Goal: Task Accomplishment & Management: Complete application form

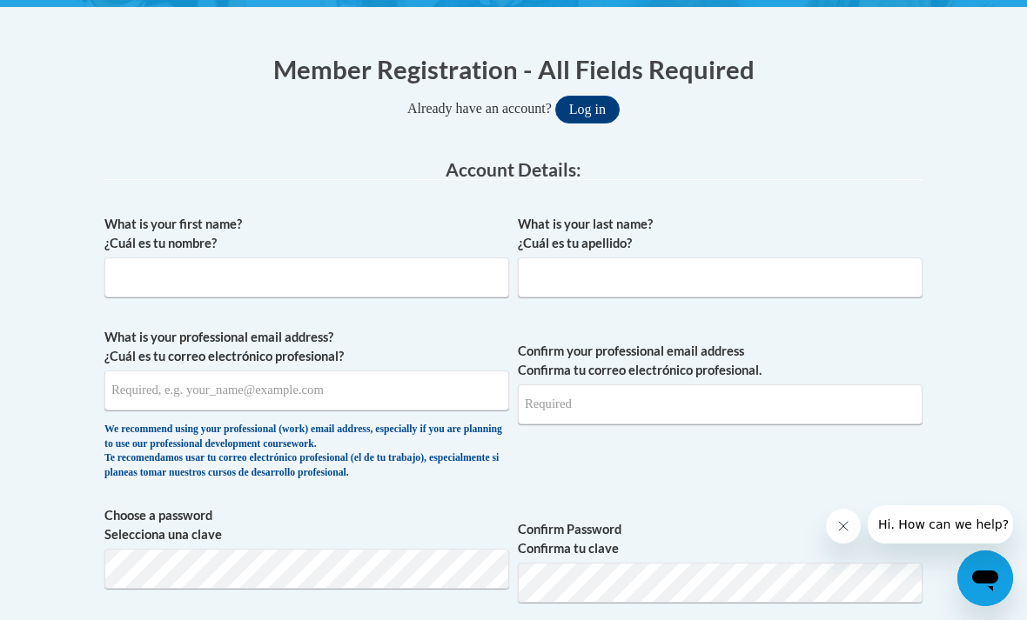
scroll to position [346, 0]
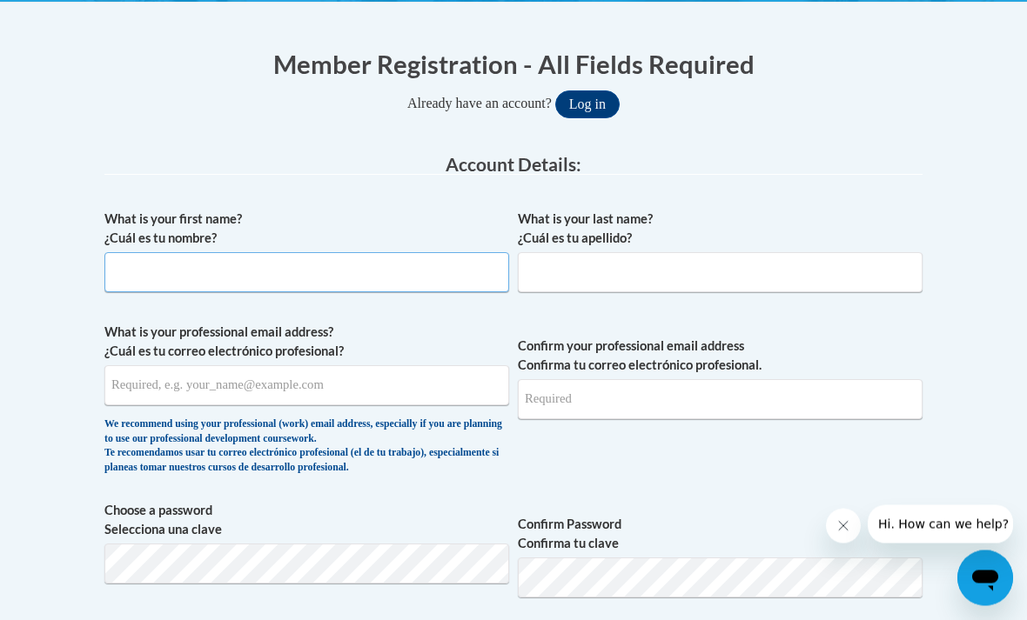
click at [136, 285] on input "What is your first name? ¿Cuál es tu nombre?" at bounding box center [306, 273] width 405 height 40
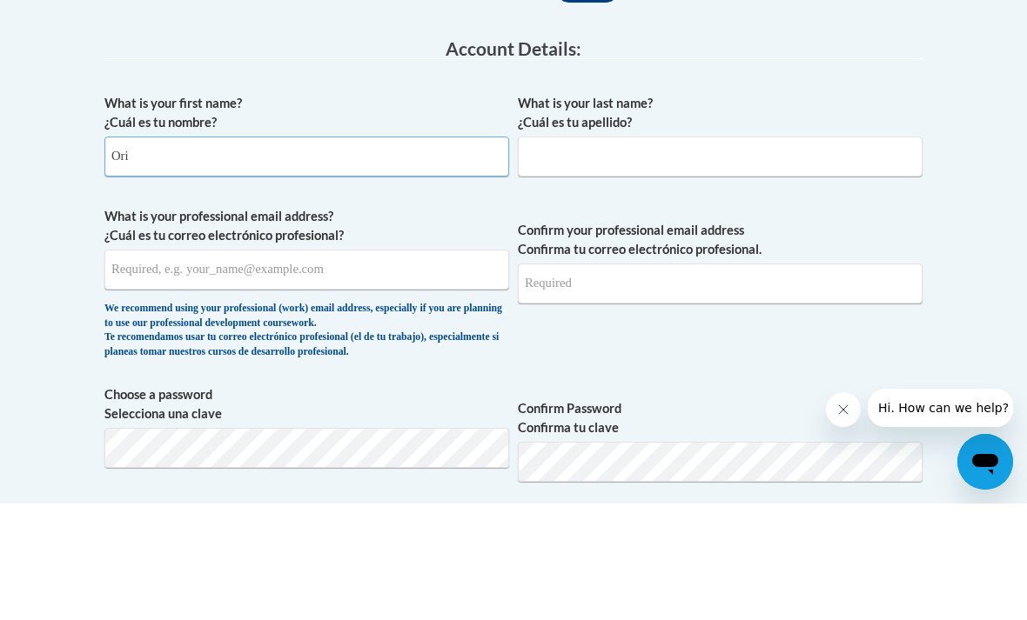
type input "Ori"
click at [559, 253] on input "What is your last name? ¿Cuál es tu apellido?" at bounding box center [720, 273] width 405 height 40
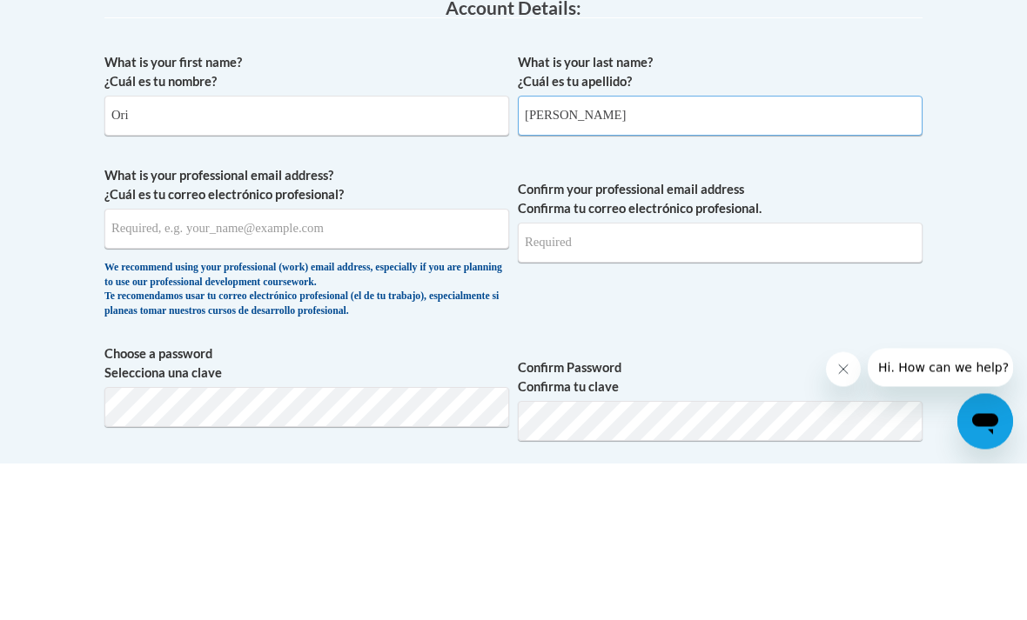
type input "[PERSON_NAME]"
click at [124, 366] on input "What is your professional email address? ¿Cuál es tu correo electrónico profesi…" at bounding box center [306, 386] width 405 height 40
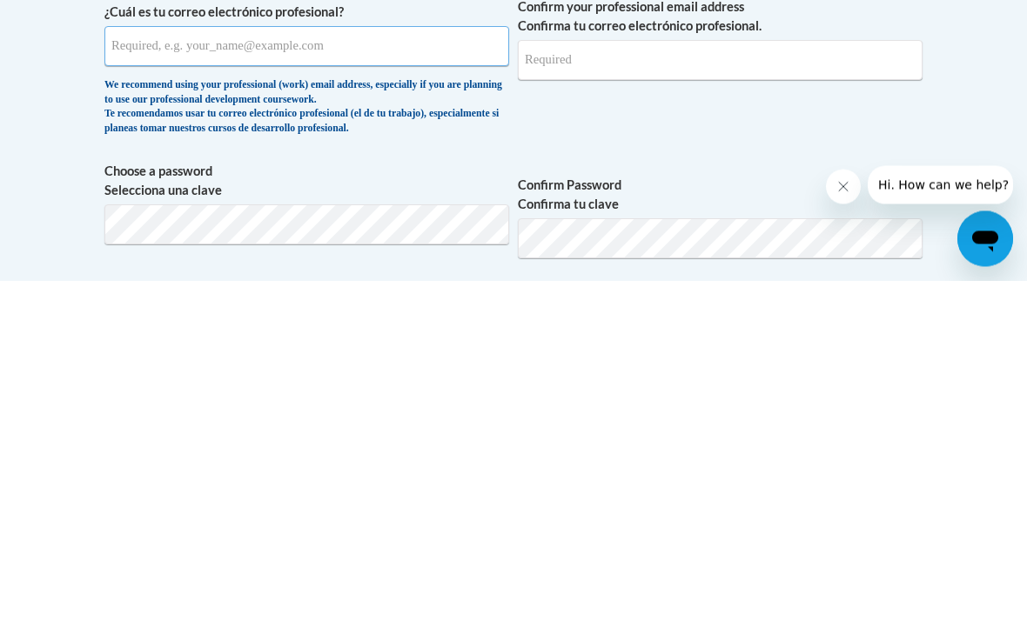
type input "[EMAIL_ADDRESS][DOMAIN_NAME]"
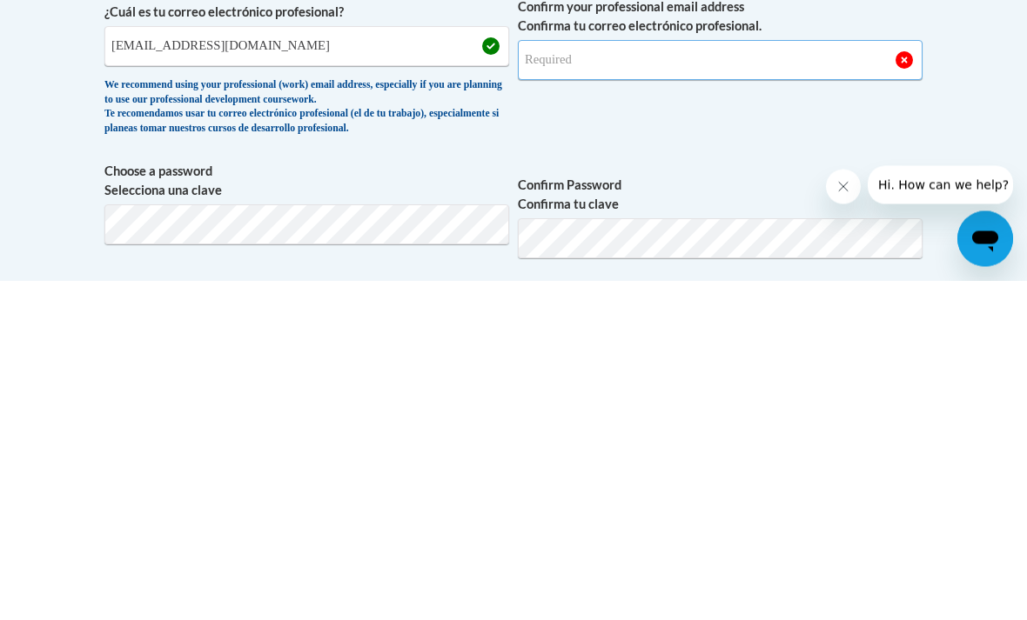
type input "[EMAIL_ADDRESS][DOMAIN_NAME]"
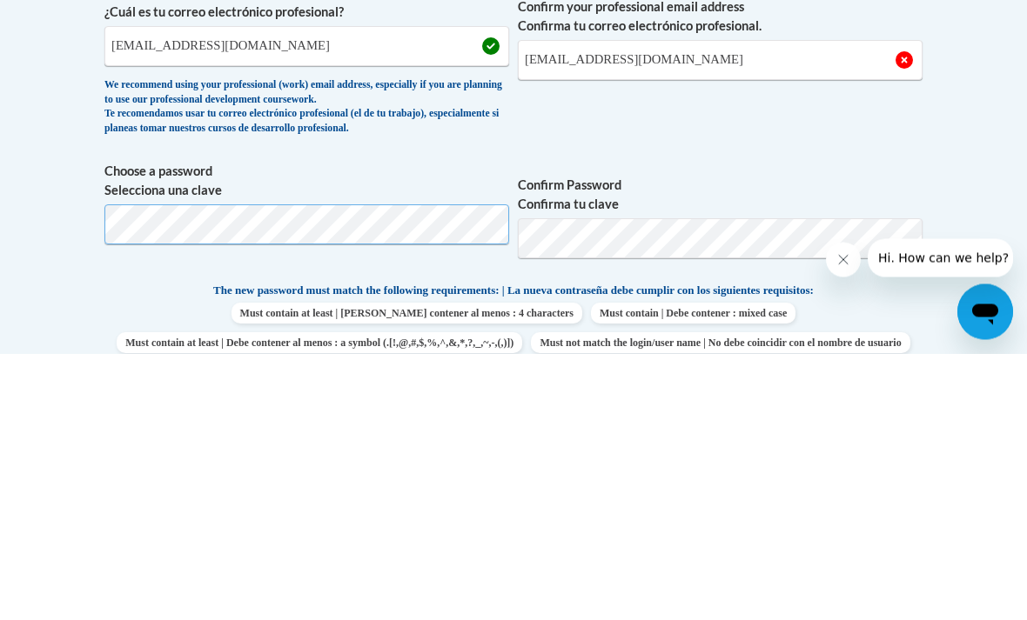
scroll to position [686, 0]
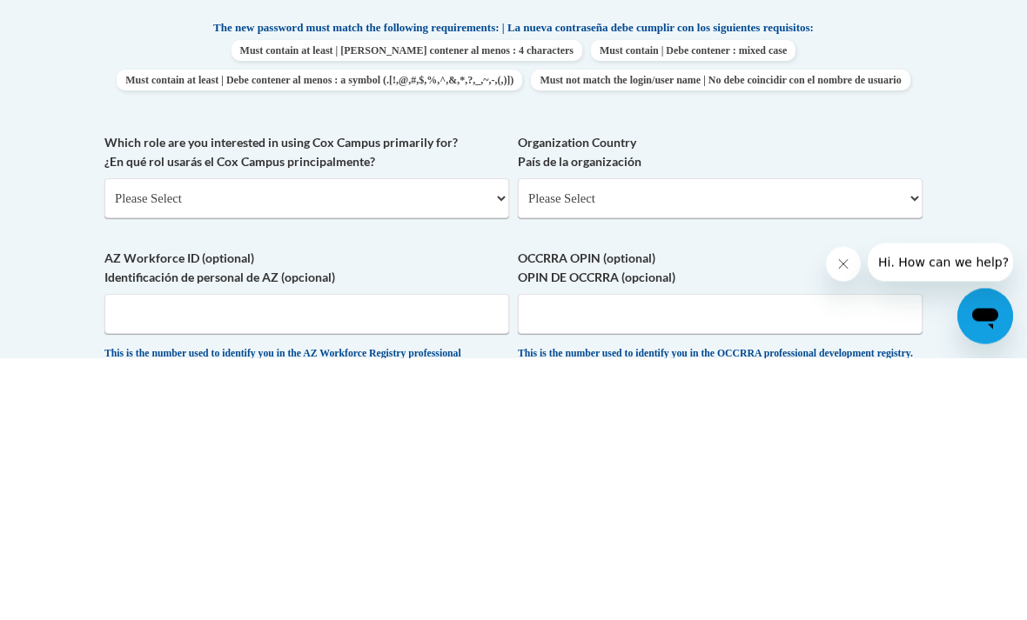
click at [154, 441] on select "Please Select College/University | Colegio/Universidad Community/Nonprofit Part…" at bounding box center [306, 461] width 405 height 40
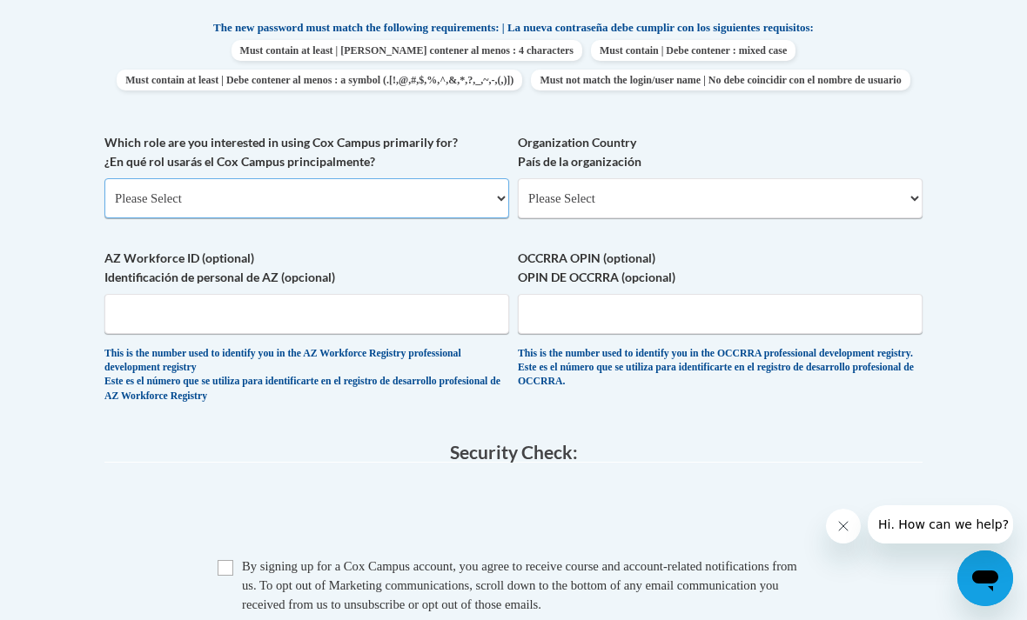
select select "5a18ea06-2b54-4451-96f2-d152daf9eac5"
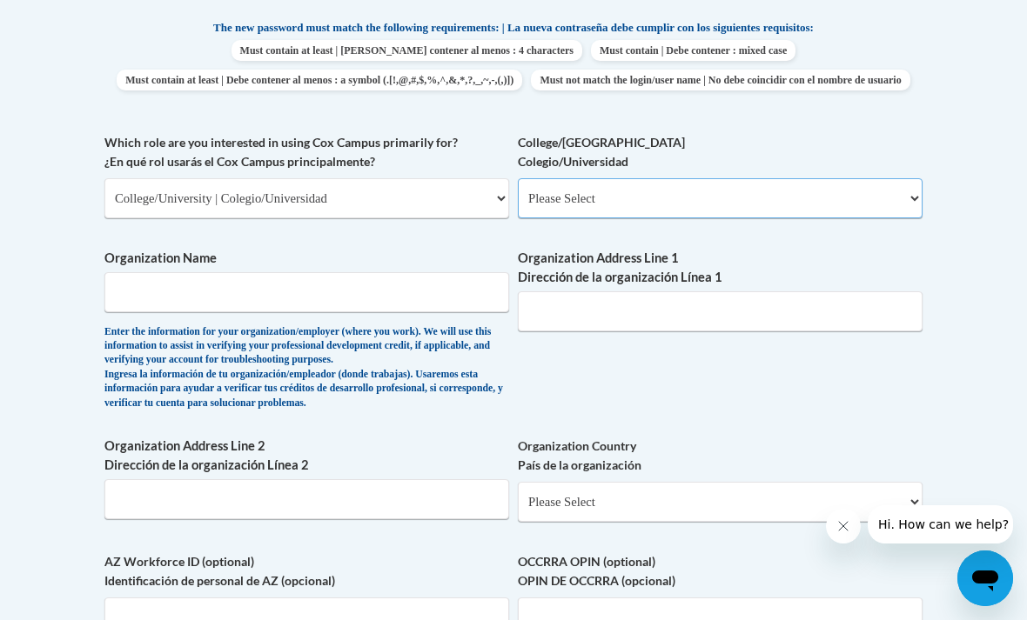
click at [570, 191] on select "Please Select College/University Staff | Empleado universitario College/Univers…" at bounding box center [720, 198] width 405 height 40
select select "99b32b07-cffc-426c-8bf6-0cd77760d84b"
click at [124, 272] on input "Organization Name" at bounding box center [306, 292] width 405 height 40
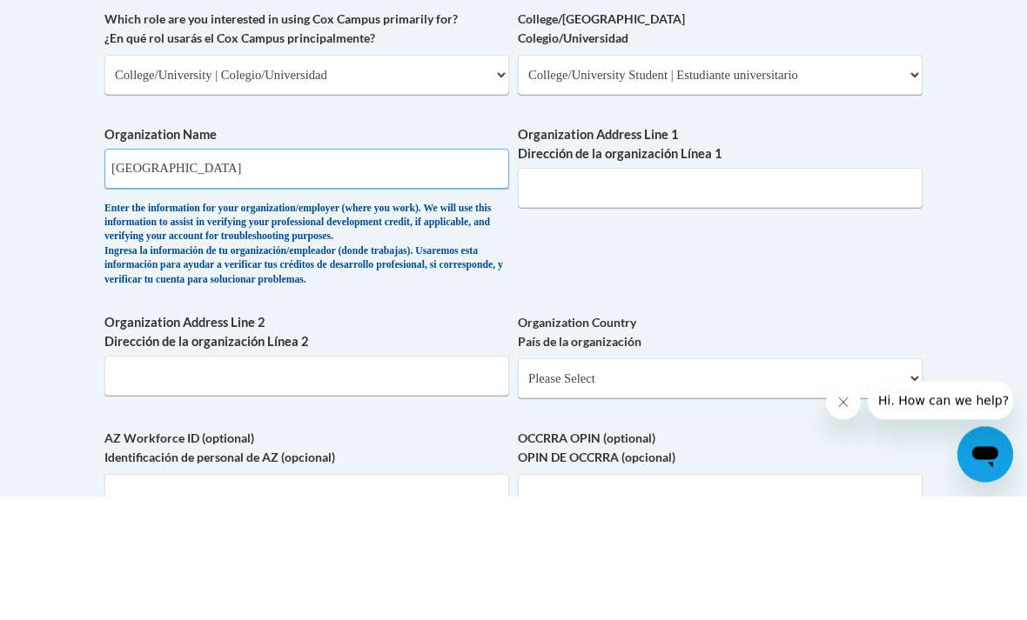
type input "[GEOGRAPHIC_DATA]"
click at [559, 292] on input "Organization Address Line 1 Dirección de la organización Línea 1" at bounding box center [720, 312] width 405 height 40
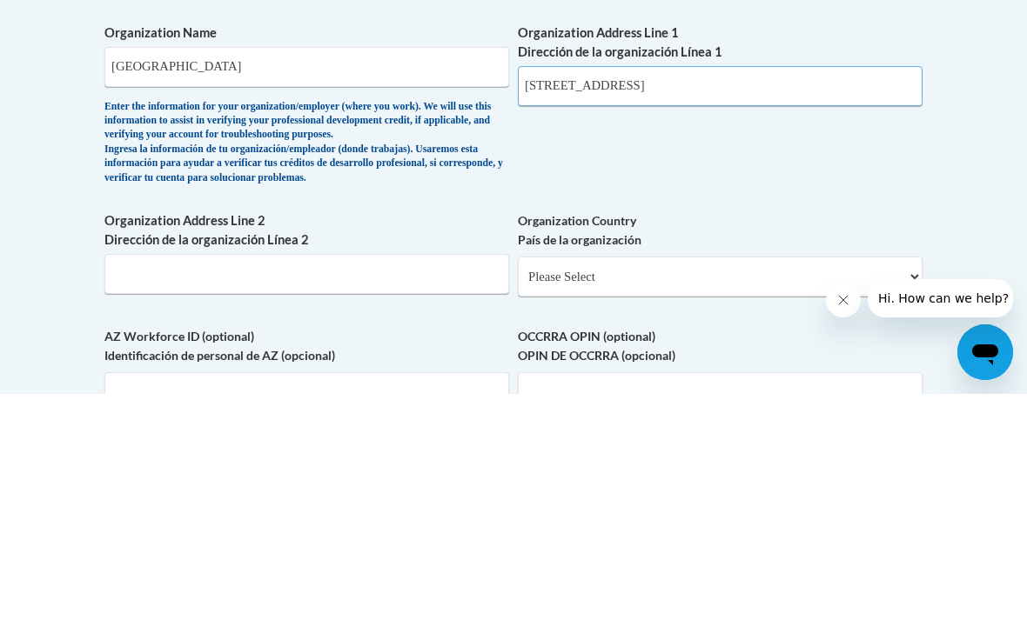
type input "[STREET_ADDRESS]"
click at [619, 483] on select "Please Select [GEOGRAPHIC_DATA] | [GEOGRAPHIC_DATA] Outside of [GEOGRAPHIC_DATA…" at bounding box center [720, 503] width 405 height 40
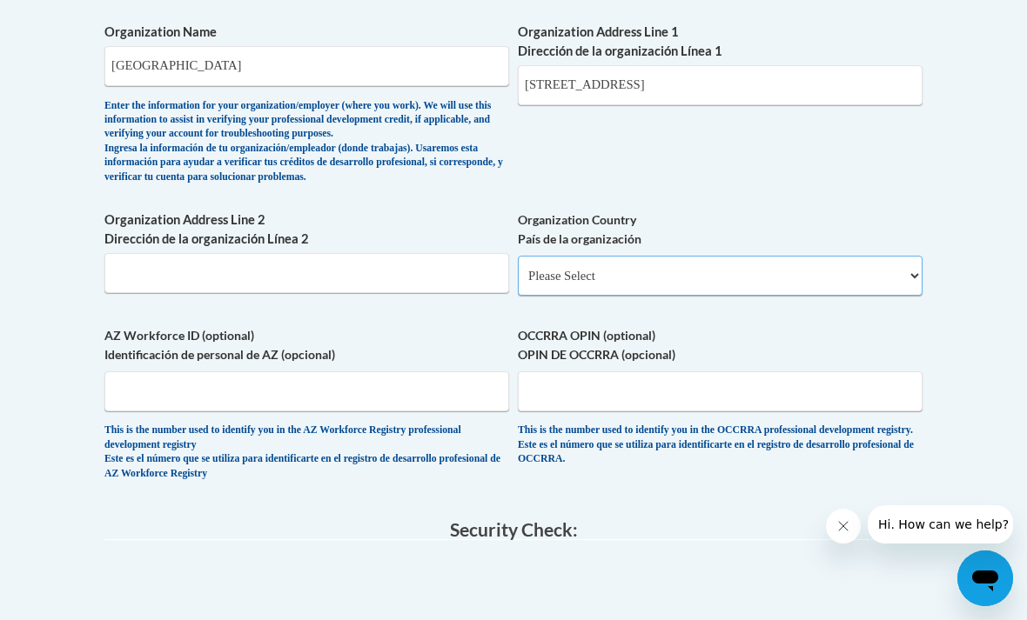
select select "ad49bcad-a171-4b2e-b99c-48b446064914"
select select
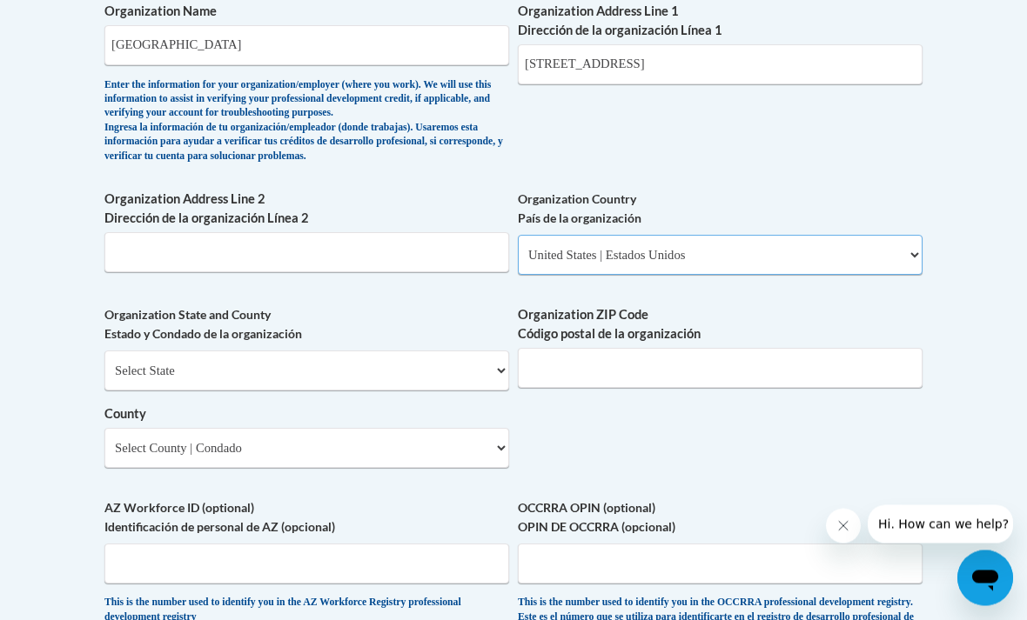
scroll to position [1197, 0]
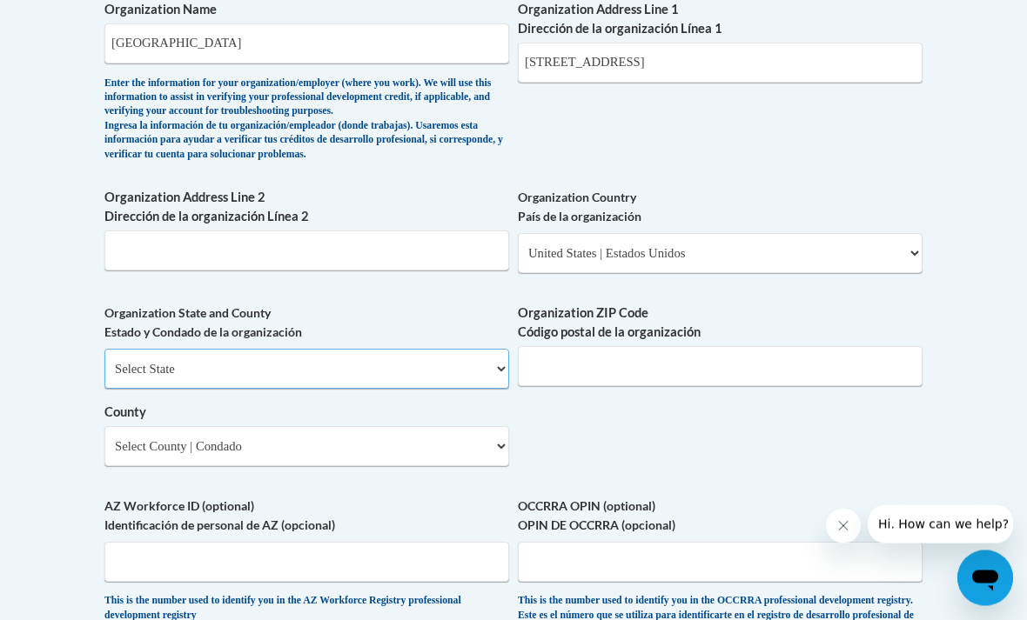
click at [138, 351] on select "Select State [US_STATE] [US_STATE] [US_STATE] [US_STATE] [US_STATE] [US_STATE] …" at bounding box center [306, 370] width 405 height 40
select select "[US_STATE]"
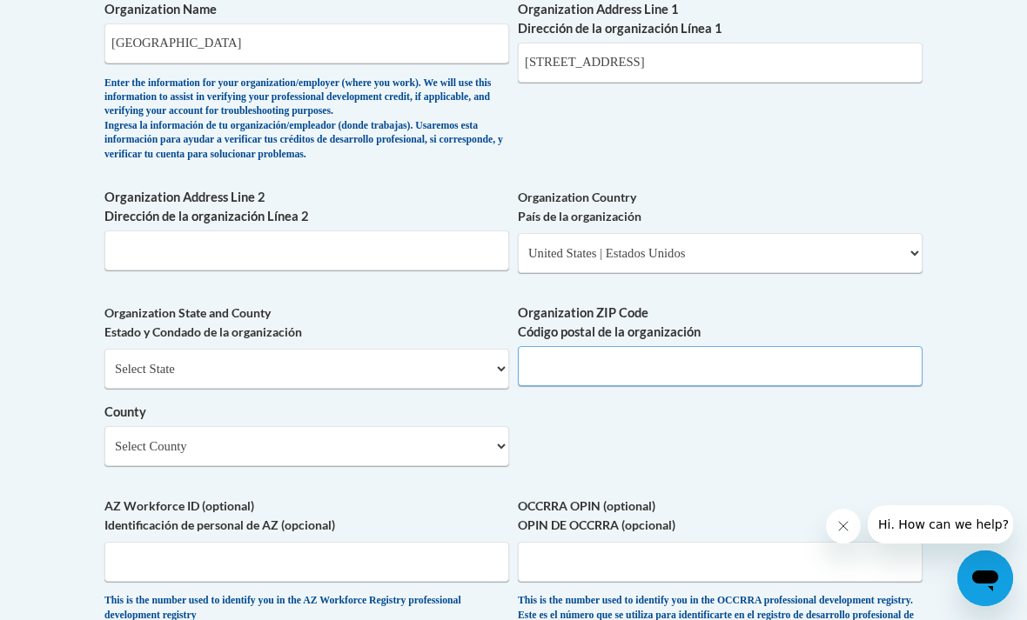
click at [619, 348] on input "Organization ZIP Code Código postal de la organización" at bounding box center [720, 366] width 405 height 40
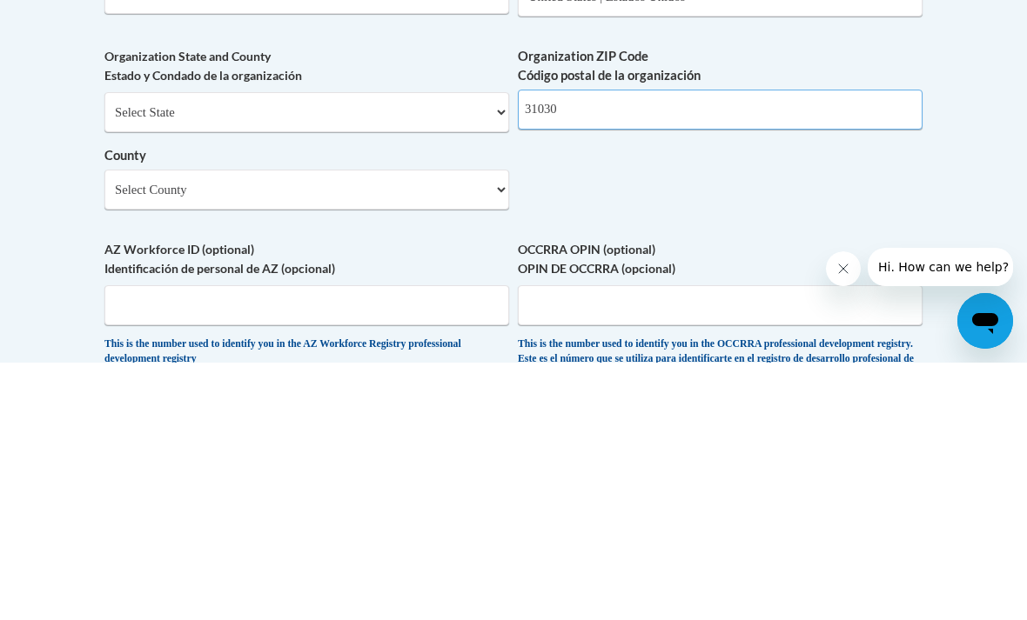
type input "31030"
click at [496, 427] on select "Select County Appling [PERSON_NAME] [PERSON_NAME] [PERSON_NAME] [PERSON_NAME] B…" at bounding box center [306, 447] width 405 height 40
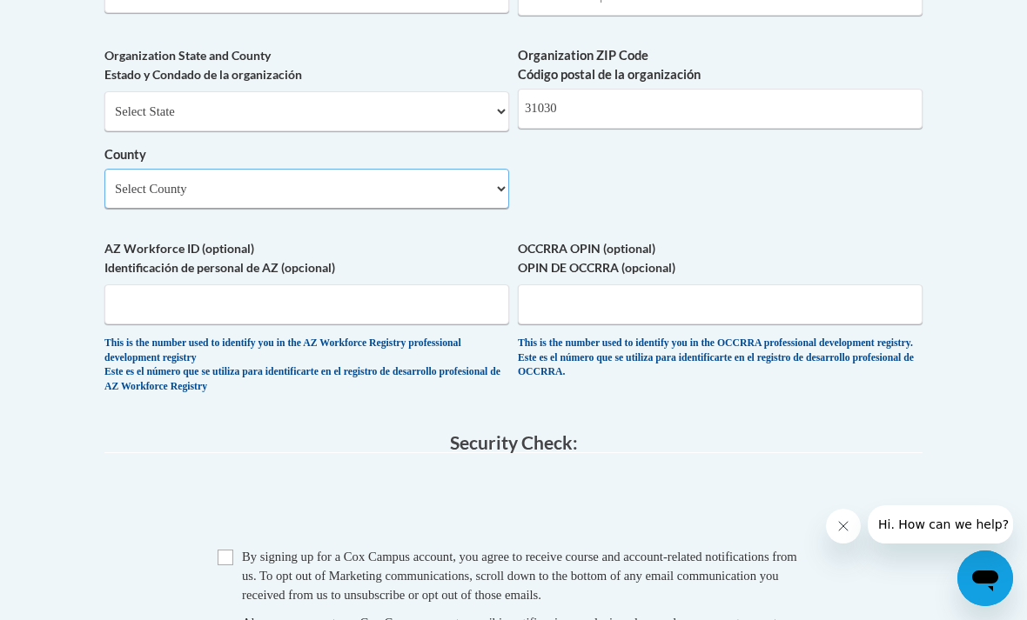
select select "Peach"
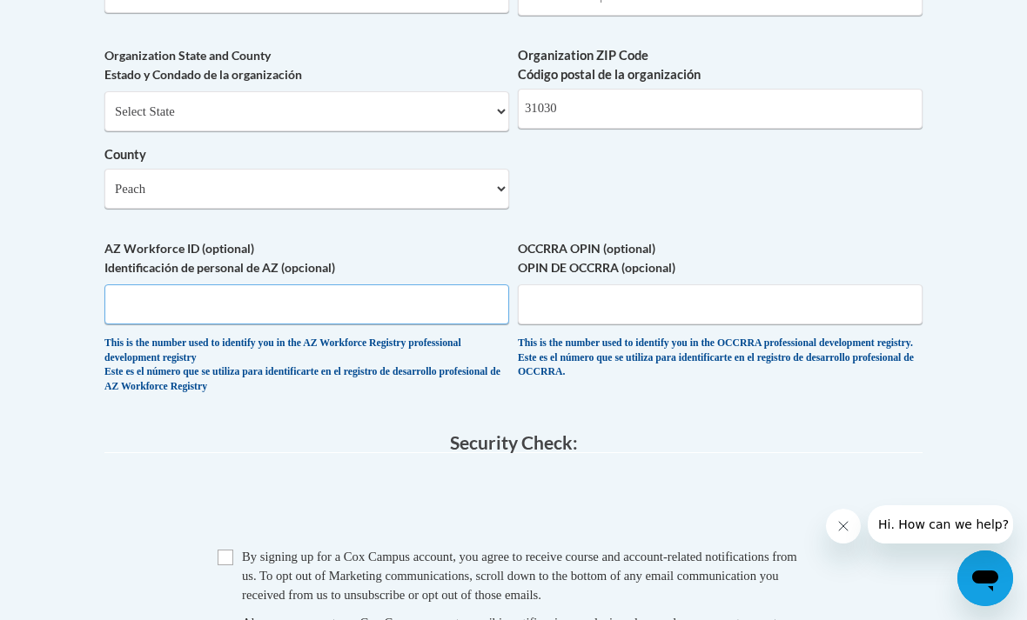
click at [191, 284] on input "AZ Workforce ID (optional) Identificación de personal de AZ (opcional)" at bounding box center [306, 304] width 405 height 40
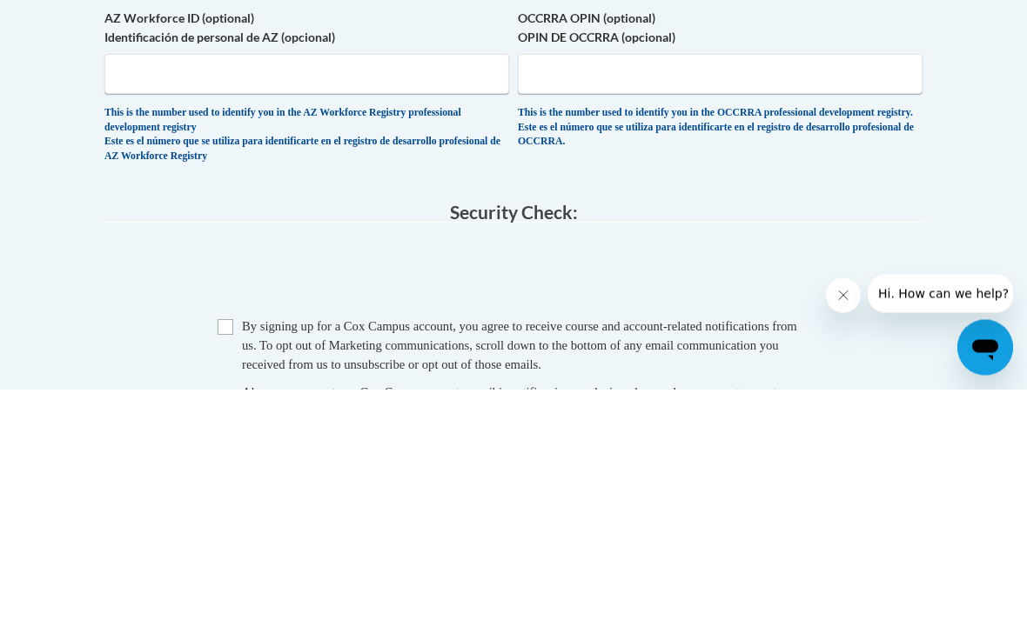
scroll to position [1686, 0]
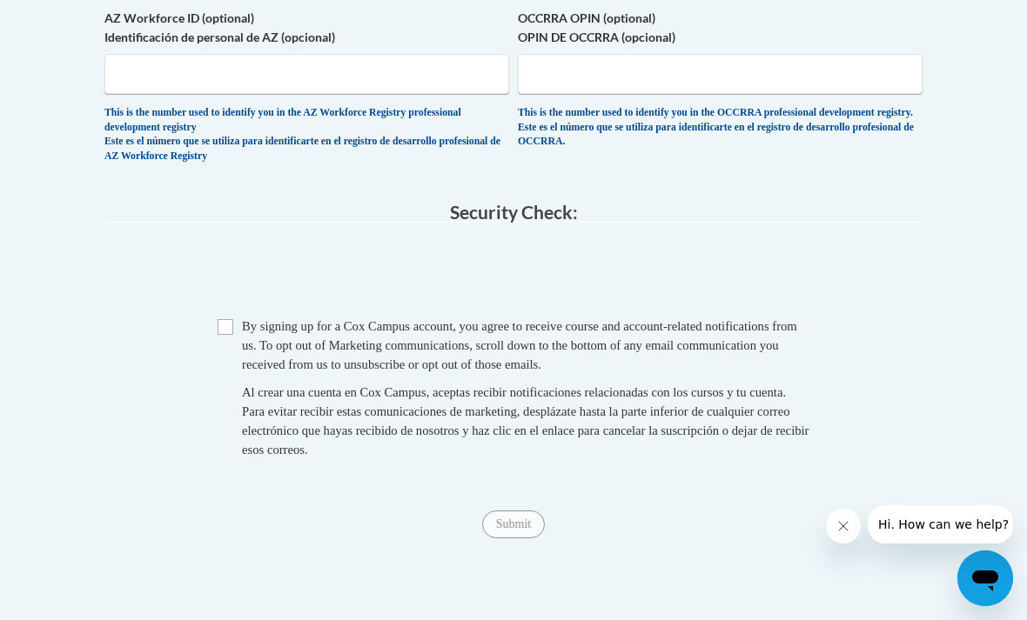
click at [222, 319] on input "Checkbox" at bounding box center [225, 327] width 16 height 16
checkbox input "true"
click at [499, 516] on span "Submit" at bounding box center [513, 523] width 63 height 14
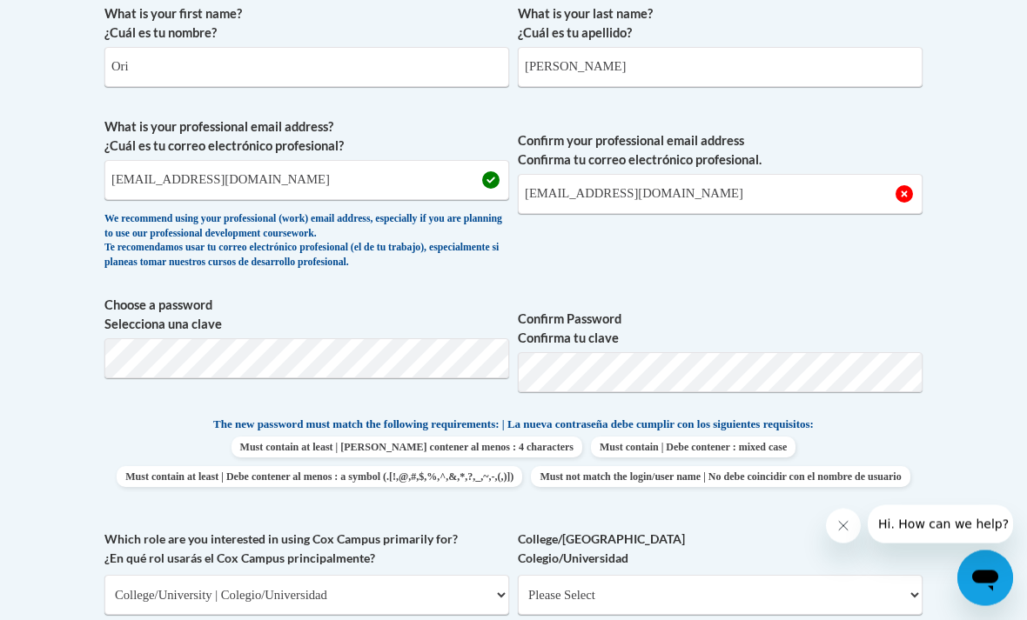
scroll to position [545, 0]
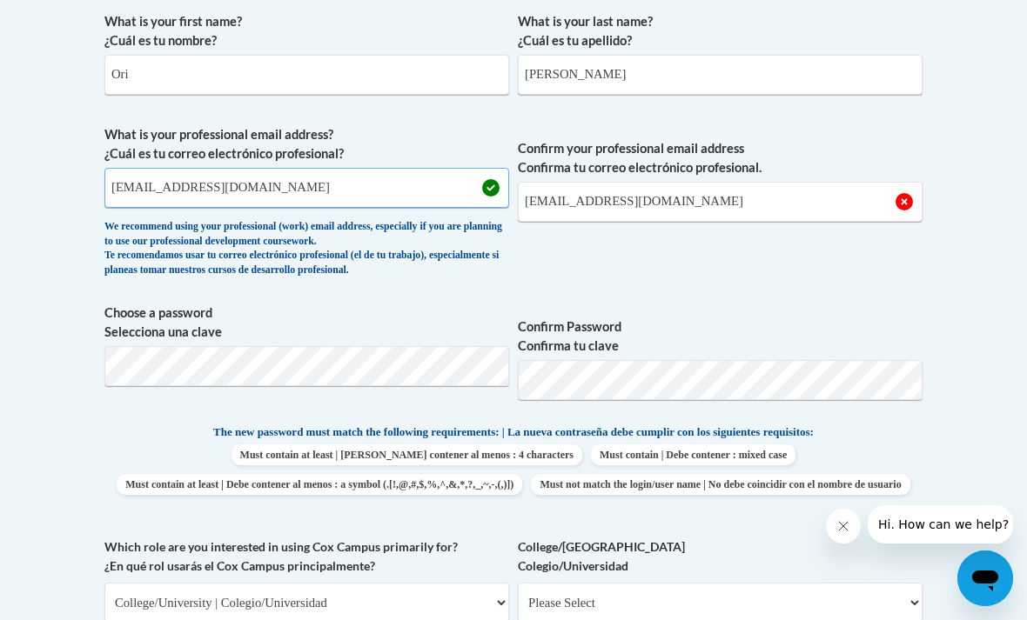
click at [216, 195] on input "[EMAIL_ADDRESS][DOMAIN_NAME]" at bounding box center [306, 188] width 405 height 40
type input "[EMAIL_ADDRESS][DOMAIN_NAME]"
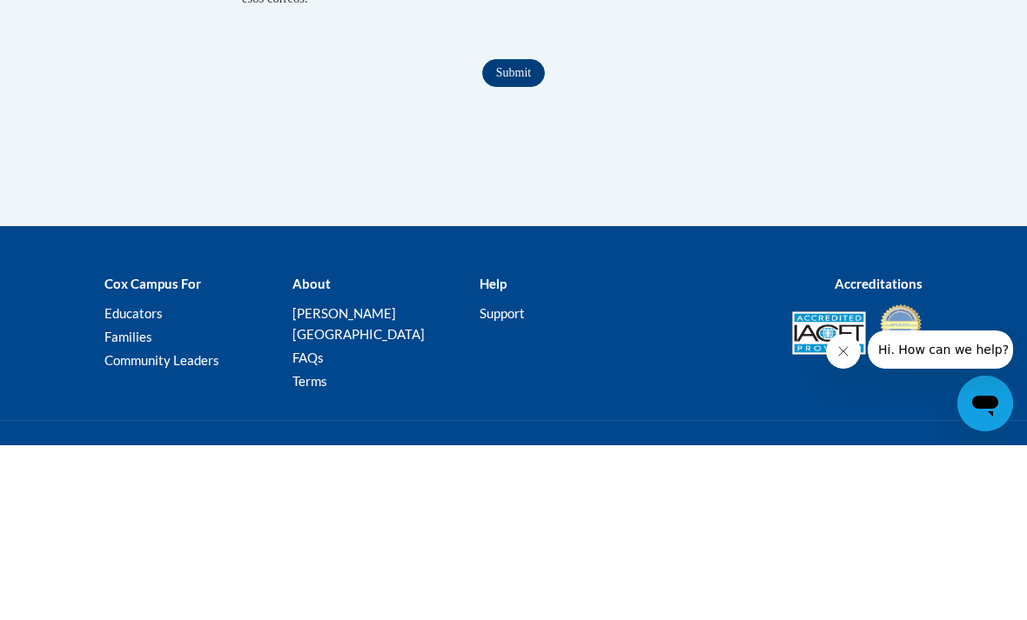
click at [499, 234] on input "Submit" at bounding box center [513, 248] width 63 height 28
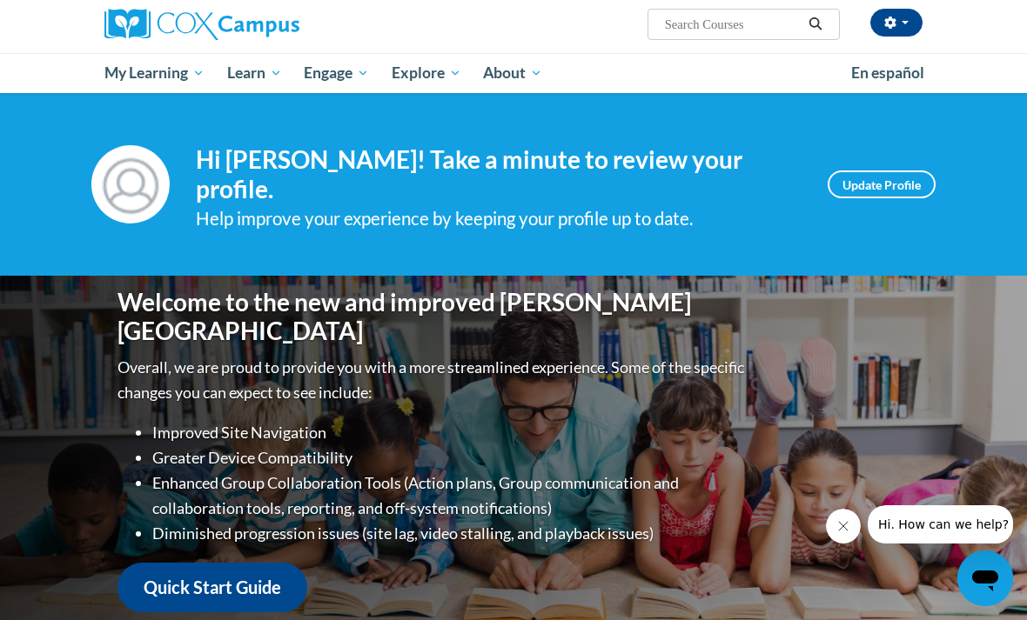
scroll to position [106, 0]
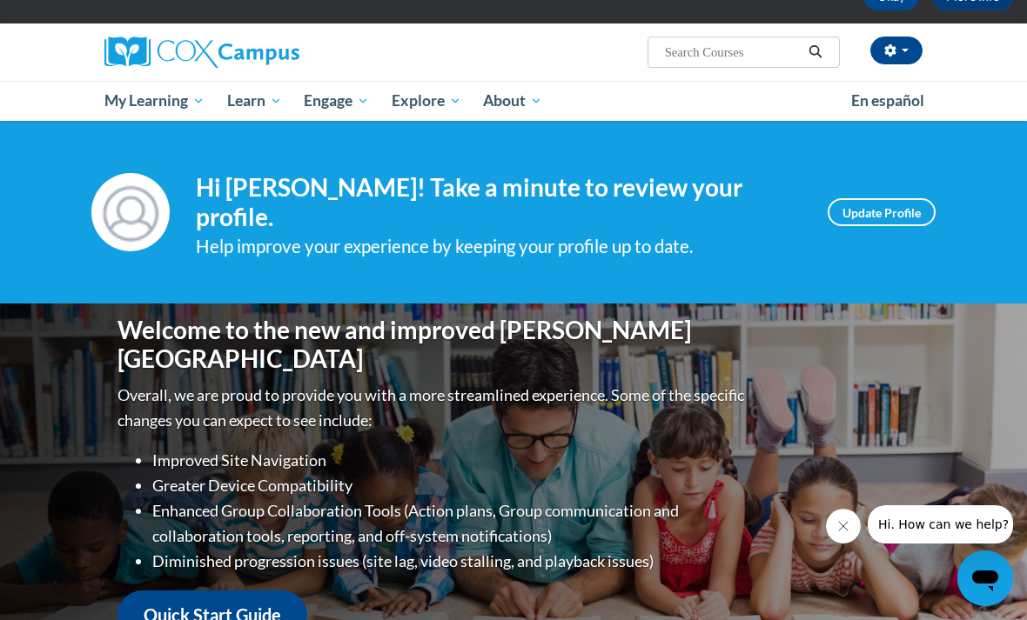
click at [0, 0] on span "My Course Progress" at bounding box center [0, 0] width 0 height 0
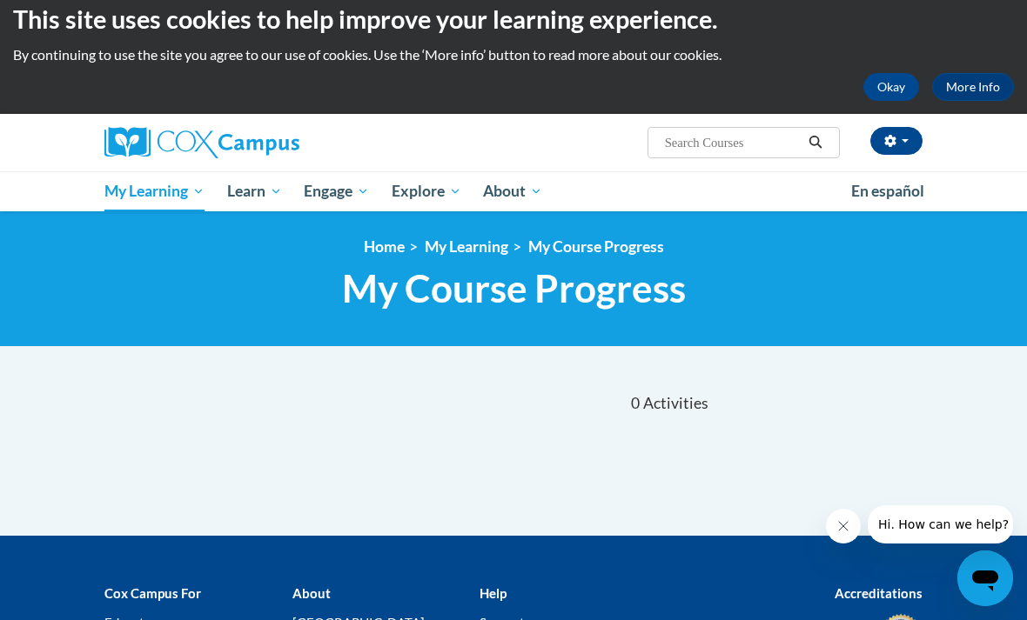
scroll to position [23, 0]
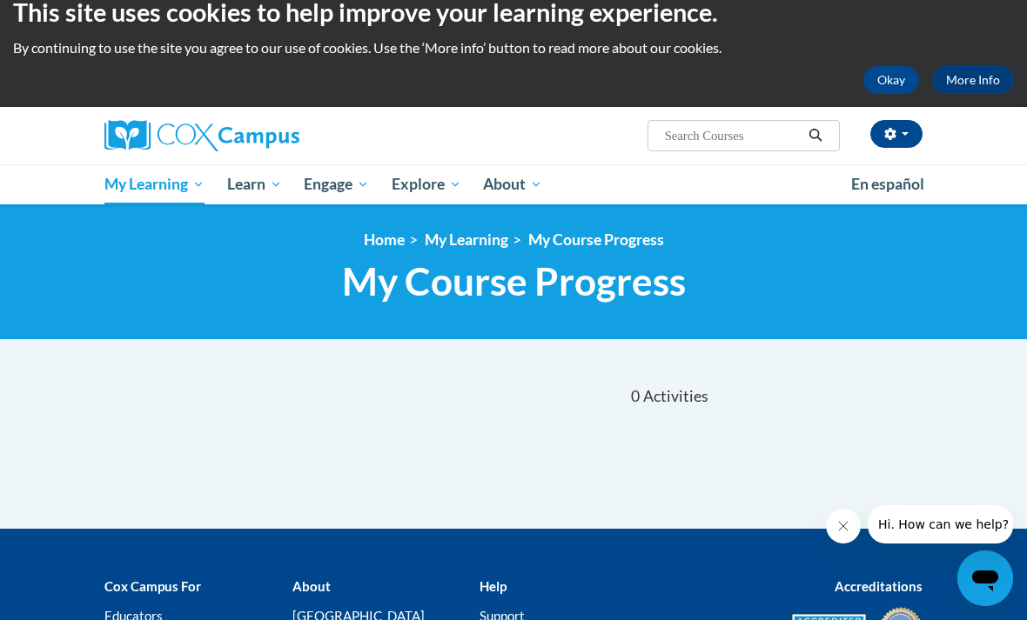
click at [0, 0] on span "My Course Progress" at bounding box center [0, 0] width 0 height 0
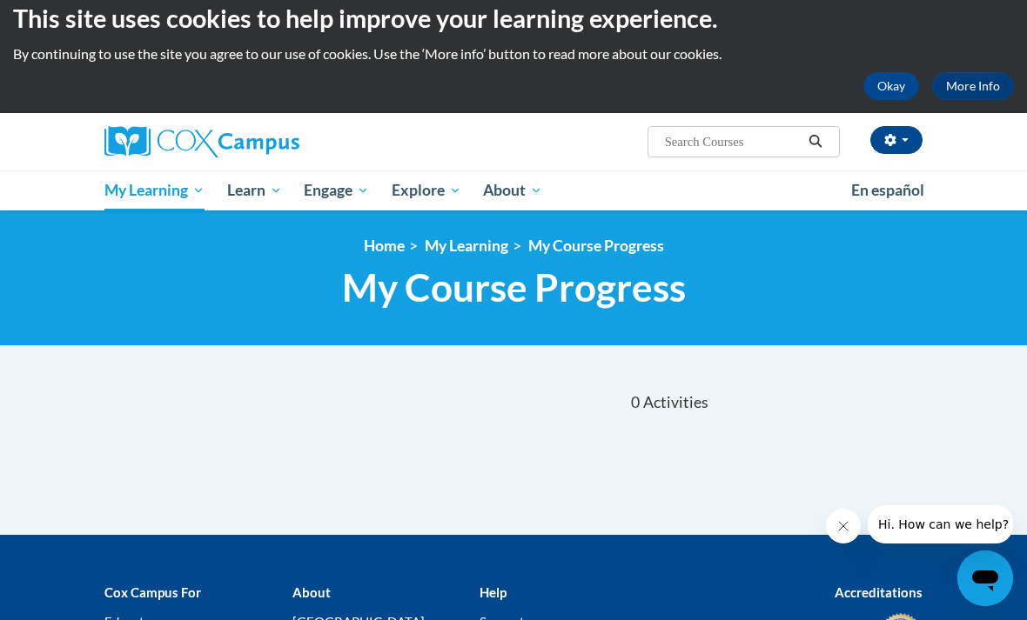
scroll to position [12, 0]
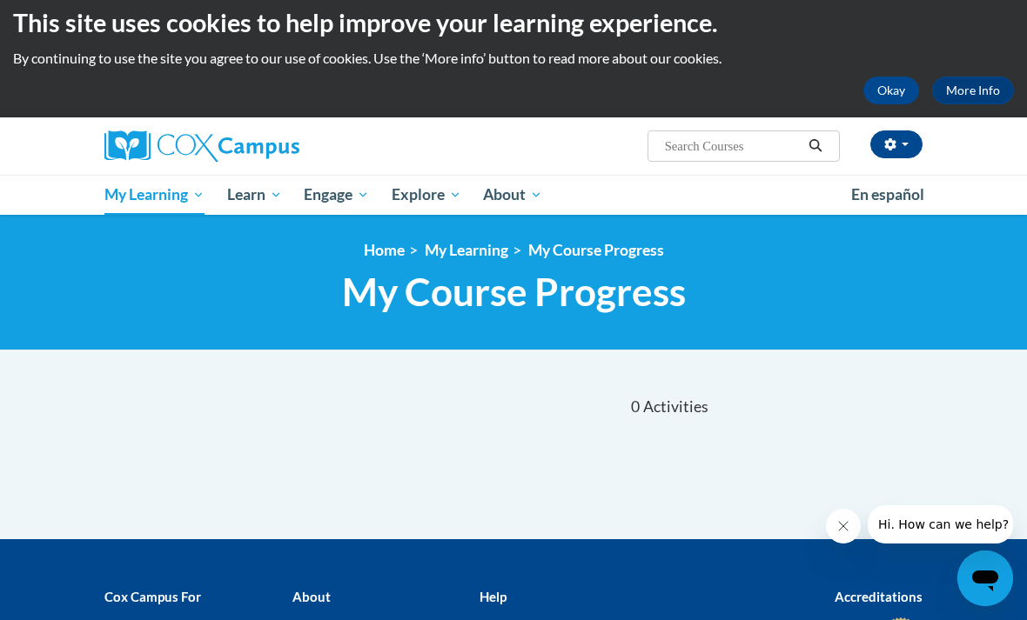
click at [677, 149] on input "Search..." at bounding box center [732, 146] width 139 height 21
